Goal: Task Accomplishment & Management: Use online tool/utility

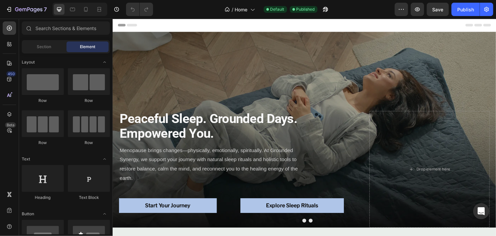
click at [125, 23] on span "Header" at bounding box center [132, 25] width 15 height 7
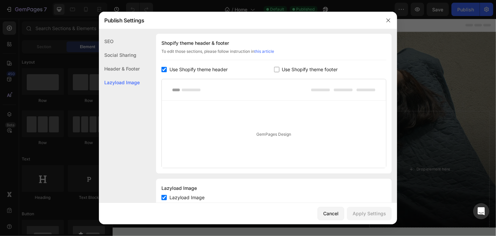
scroll to position [112, 0]
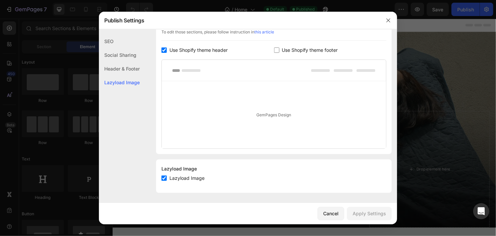
click at [117, 69] on div "Header & Footer" at bounding box center [119, 69] width 41 height 14
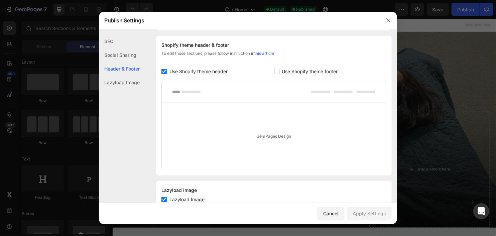
click at [216, 99] on div at bounding box center [274, 91] width 224 height 21
click at [247, 131] on div "GemPages Design" at bounding box center [274, 136] width 224 height 67
click at [287, 141] on div "GemPages Design" at bounding box center [274, 136] width 224 height 67
click at [386, 20] on icon "button" at bounding box center [387, 20] width 5 height 5
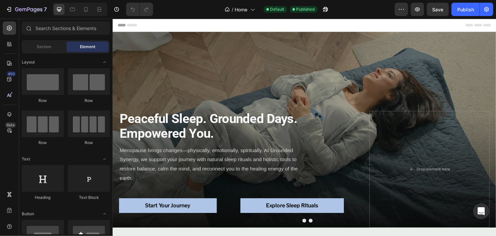
click at [493, 24] on icon at bounding box center [494, 25] width 8 height 3
click at [255, 9] on icon at bounding box center [252, 9] width 7 height 7
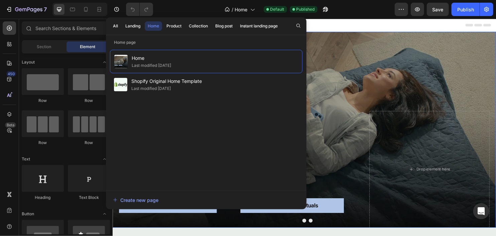
click at [378, 98] on div "Peaceful Sleep. Grounded Days. Empowered You. Heading Menopause brings changes—…" at bounding box center [312, 135] width 401 height 218
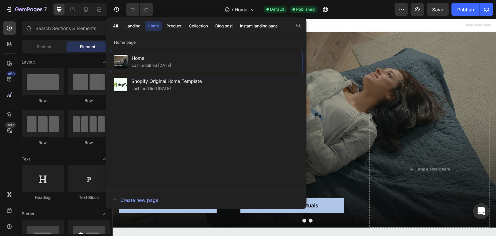
click at [339, 28] on div "Header" at bounding box center [313, 25] width 390 height 13
click at [331, 22] on div "Header" at bounding box center [313, 25] width 390 height 13
